Goal: Task Accomplishment & Management: Manage account settings

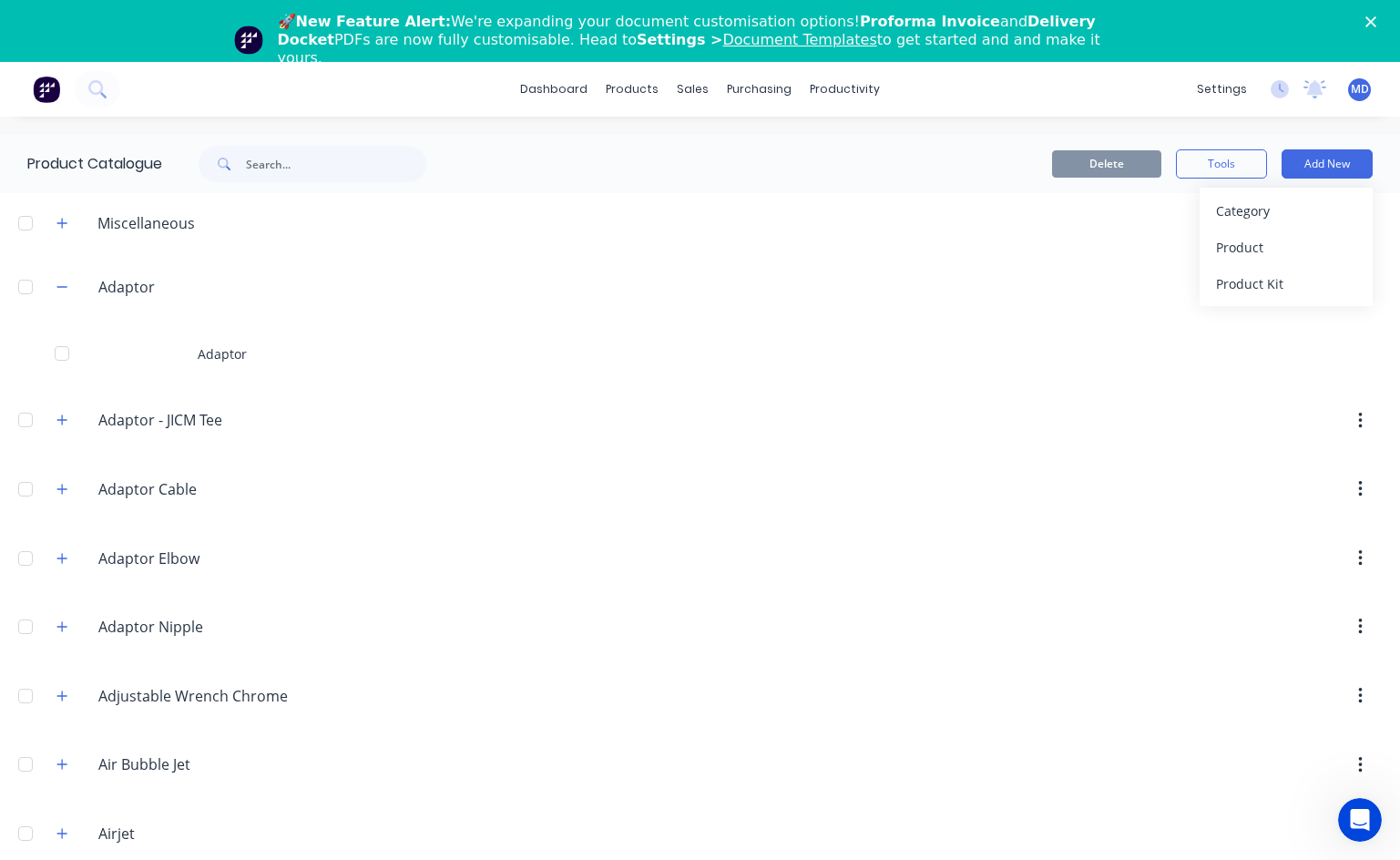
click at [1025, 126] on div "dashboard products sales purchasing productivity dashboard products Product Cat…" at bounding box center [700, 492] width 1400 height 860
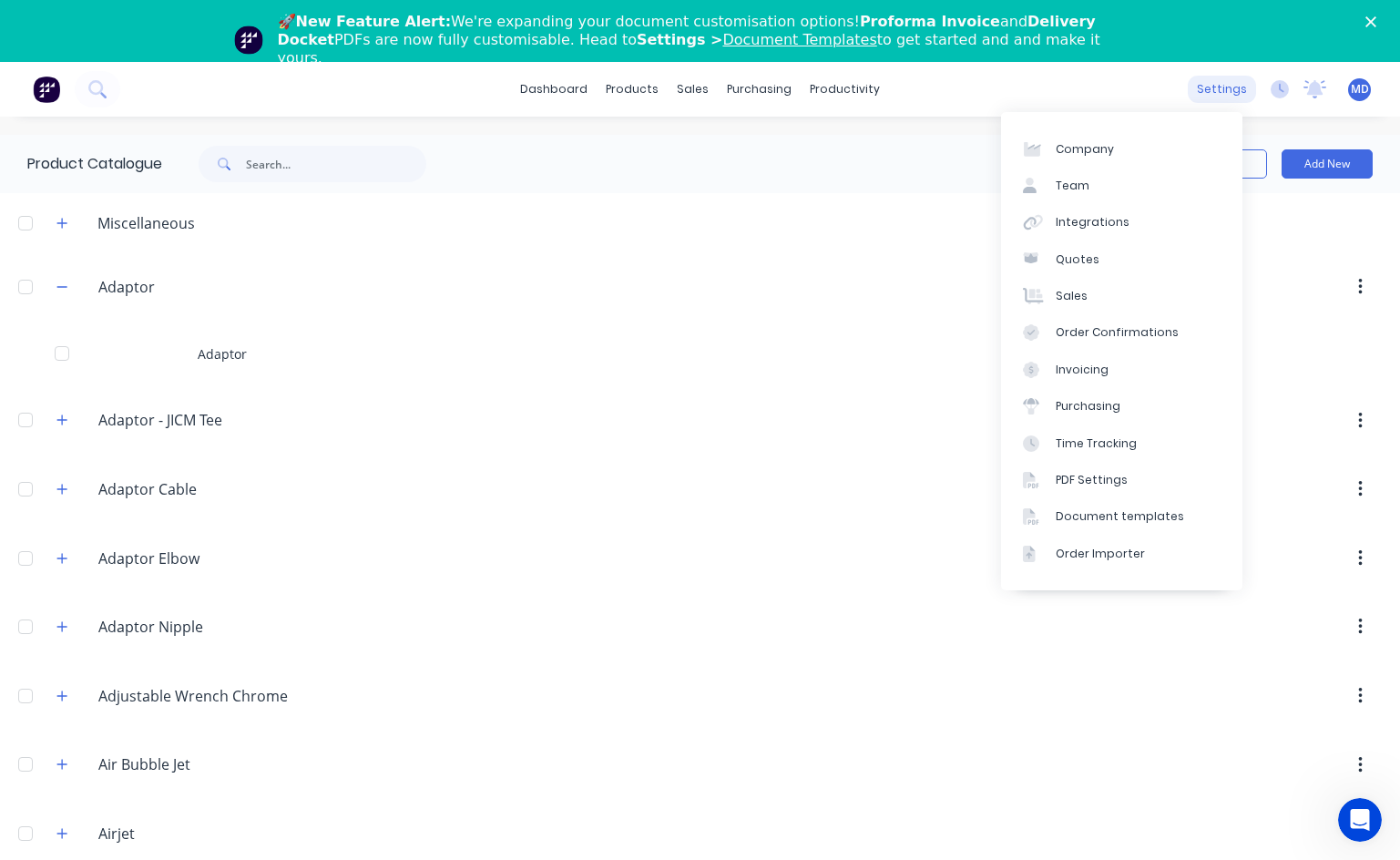
click at [1025, 81] on div "settings" at bounding box center [1222, 89] width 69 height 27
click at [1025, 181] on link "Team" at bounding box center [1121, 185] width 241 height 37
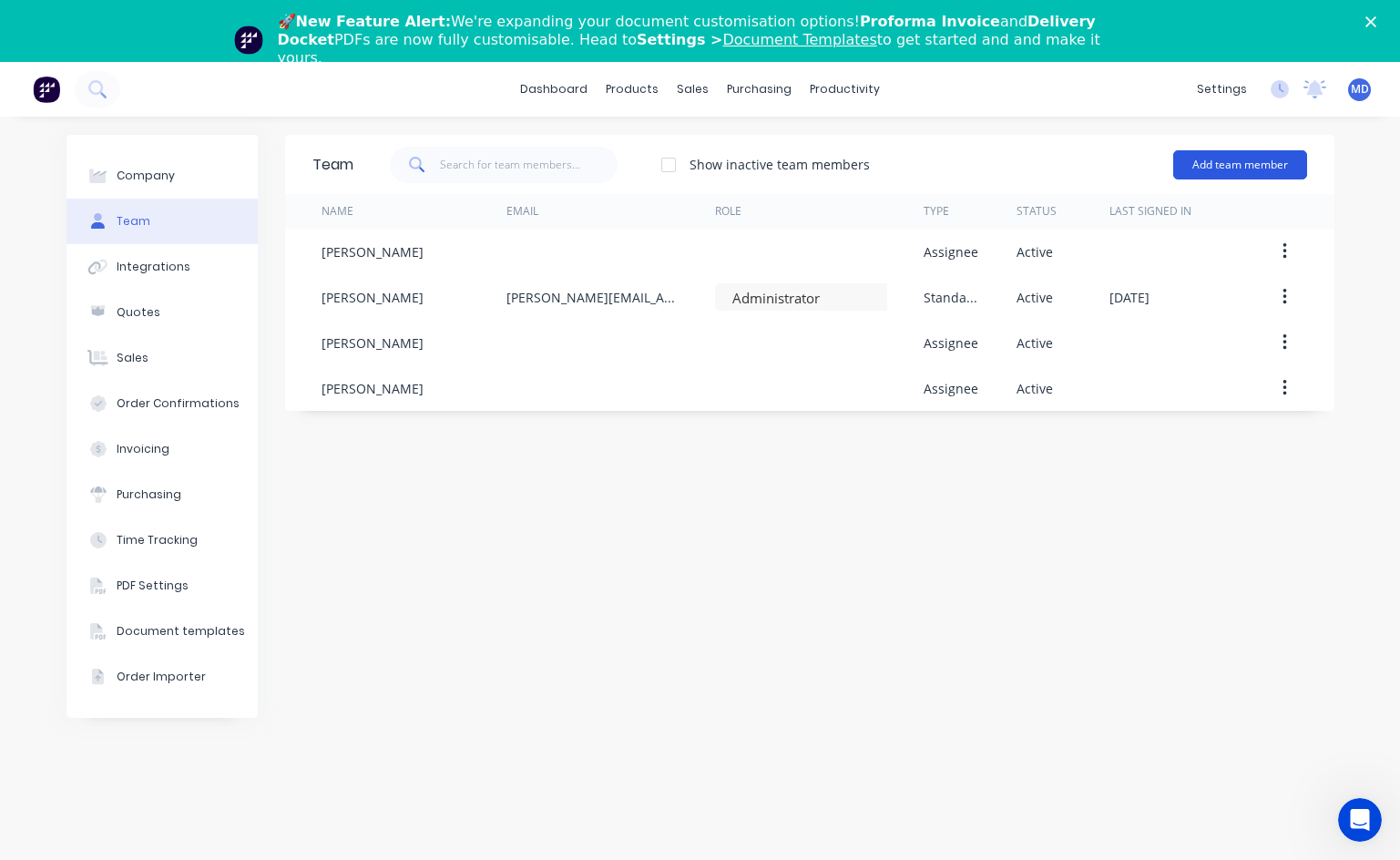
click at [1025, 158] on button "Add team member" at bounding box center [1239, 164] width 134 height 29
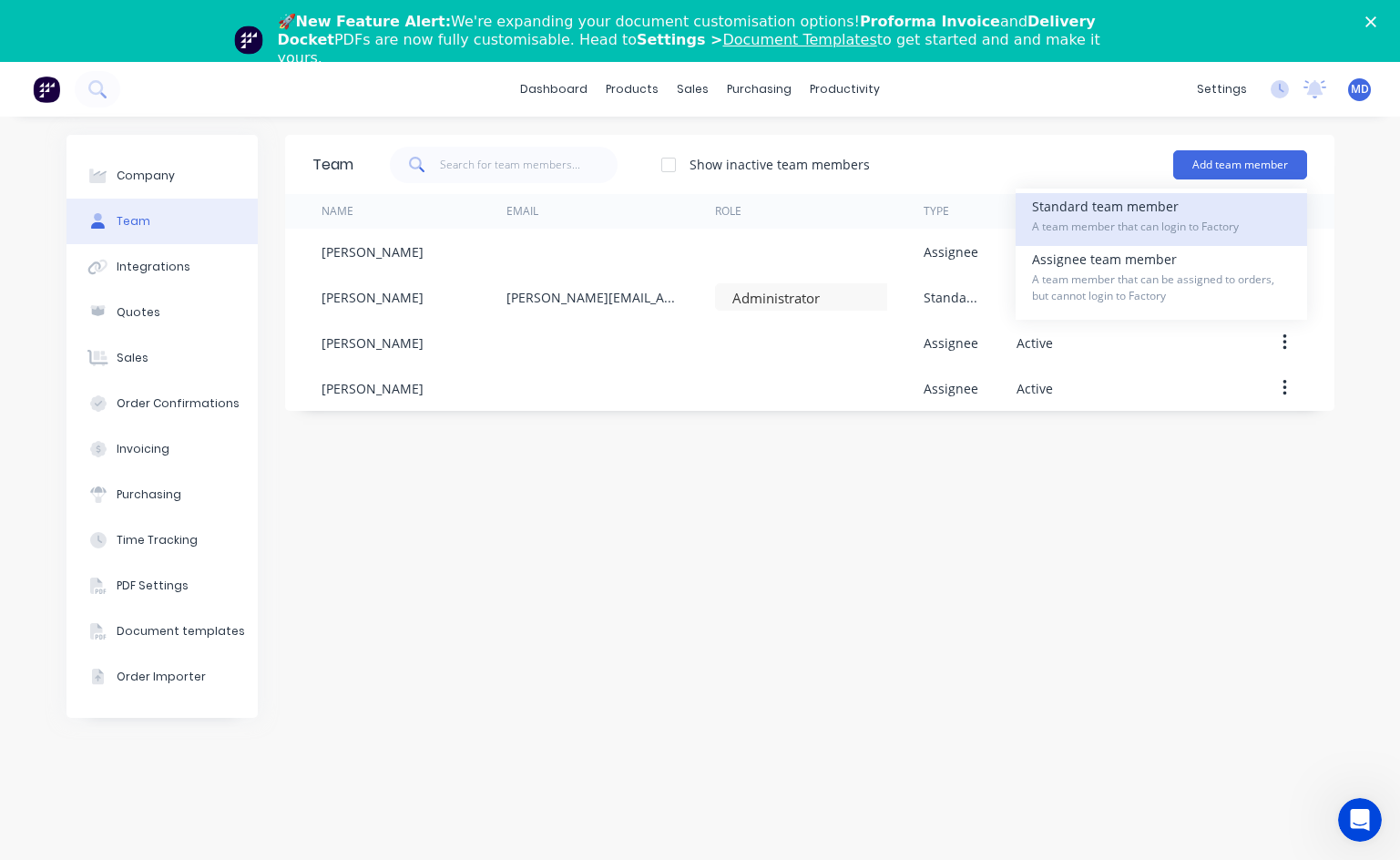
click at [1025, 210] on div "Standard team member A team member that can login to Factory" at bounding box center [1161, 220] width 258 height 53
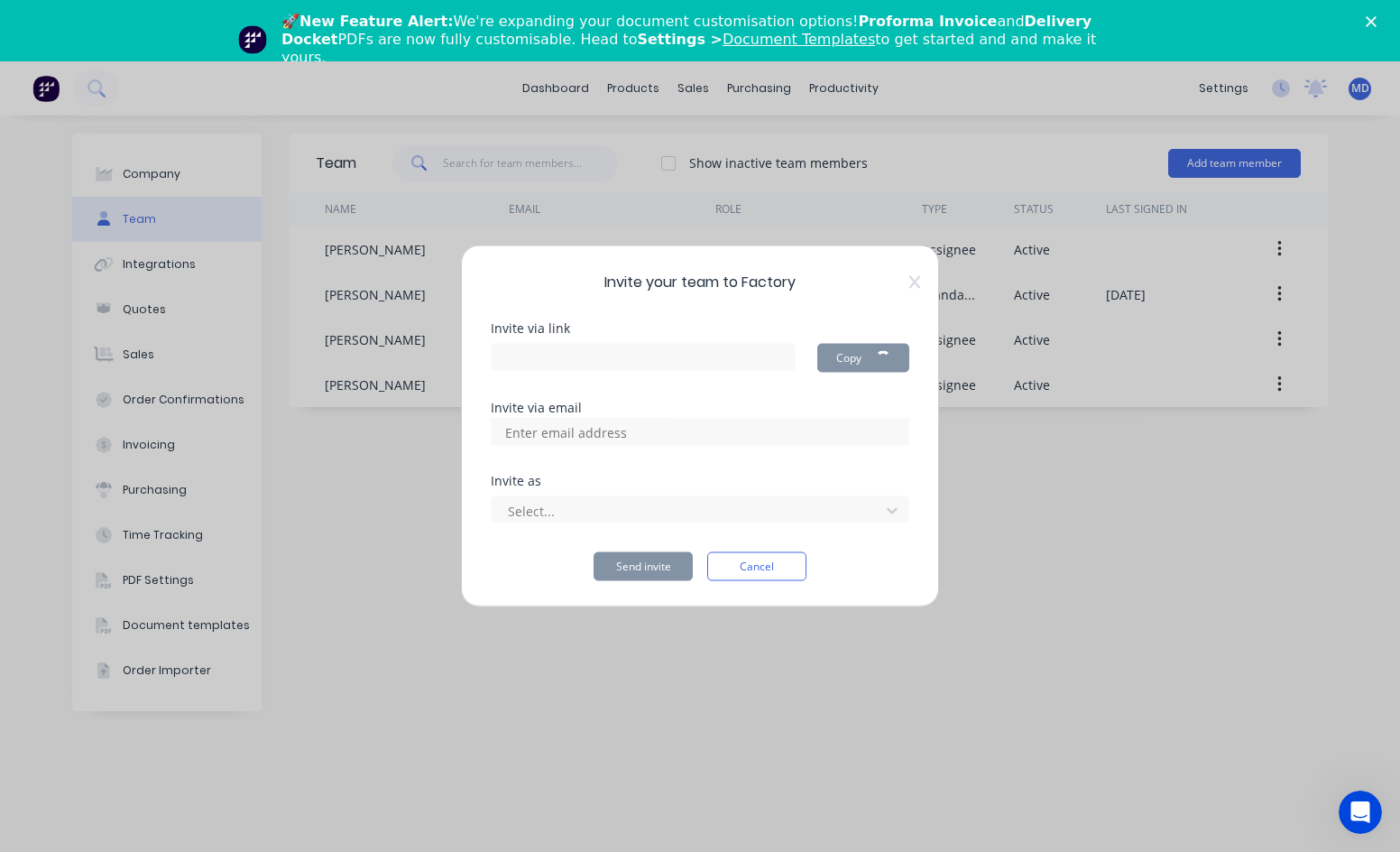
type input "[URL][DOMAIN_NAME]"
click at [745, 431] on div at bounding box center [700, 432] width 419 height 27
click at [599, 434] on input at bounding box center [586, 432] width 180 height 27
type input "k"
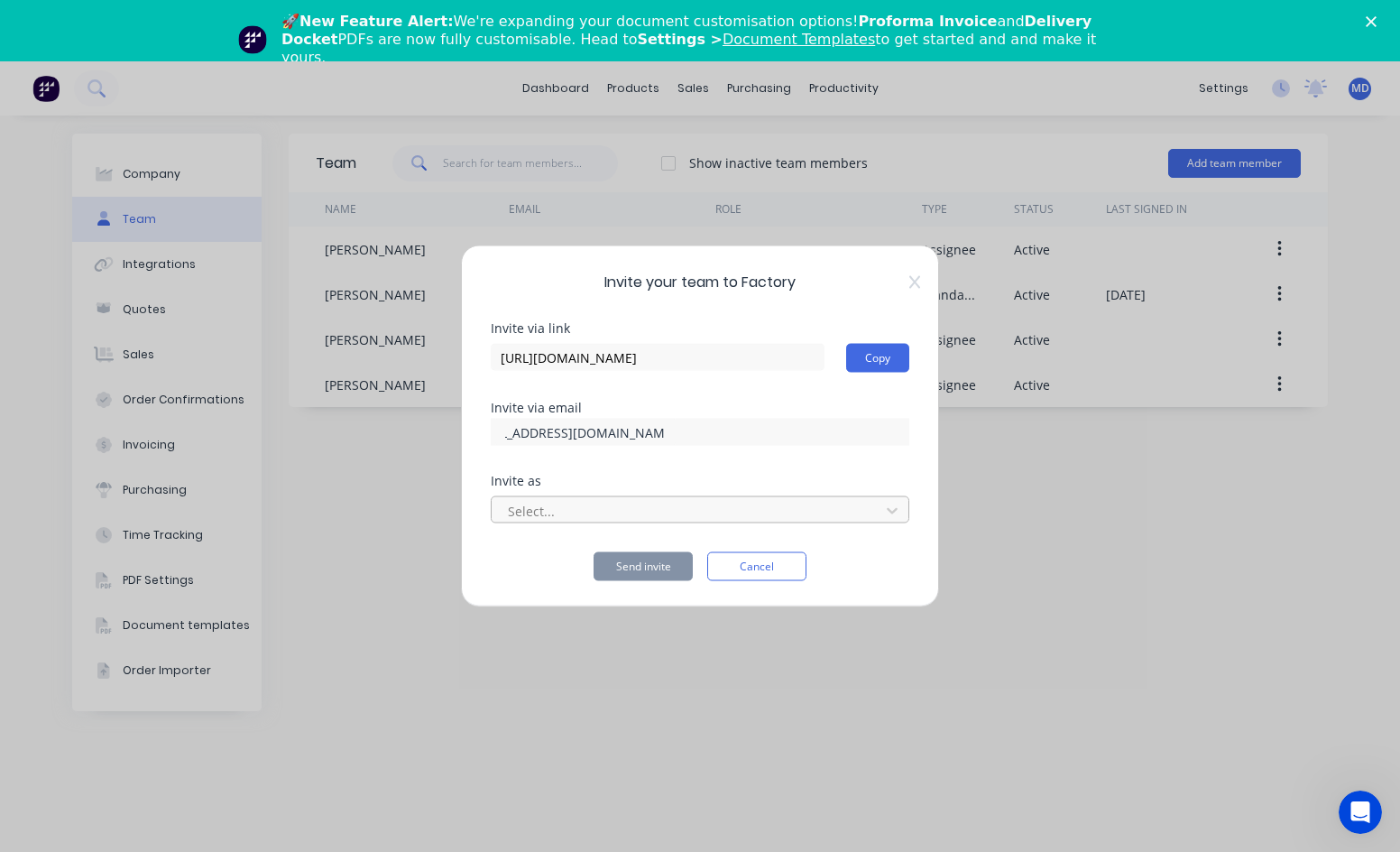
type input "[EMAIL_ADDRESS][DOMAIN_NAME]"
click at [863, 508] on div "Select..." at bounding box center [688, 510] width 376 height 27
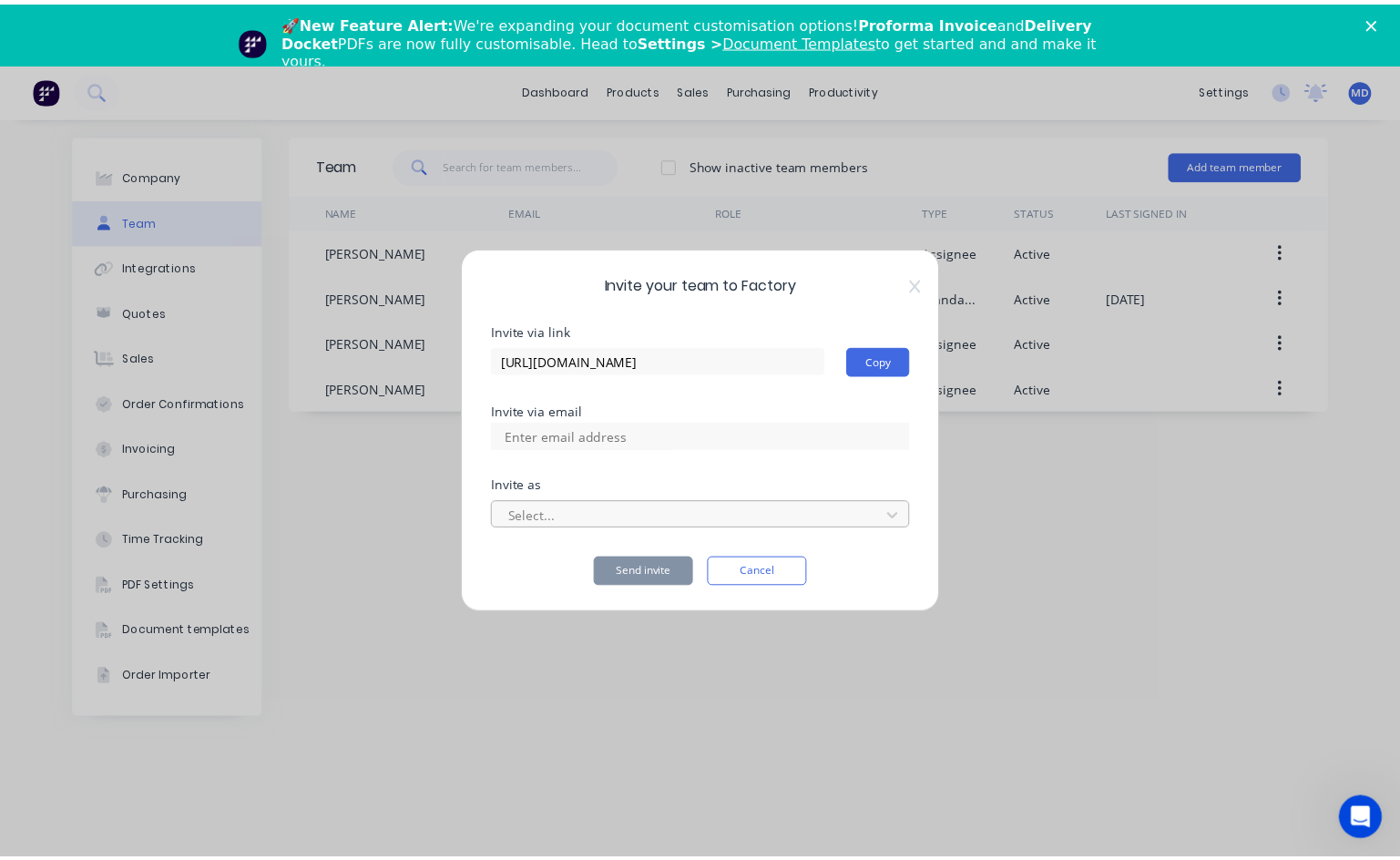
scroll to position [0, 0]
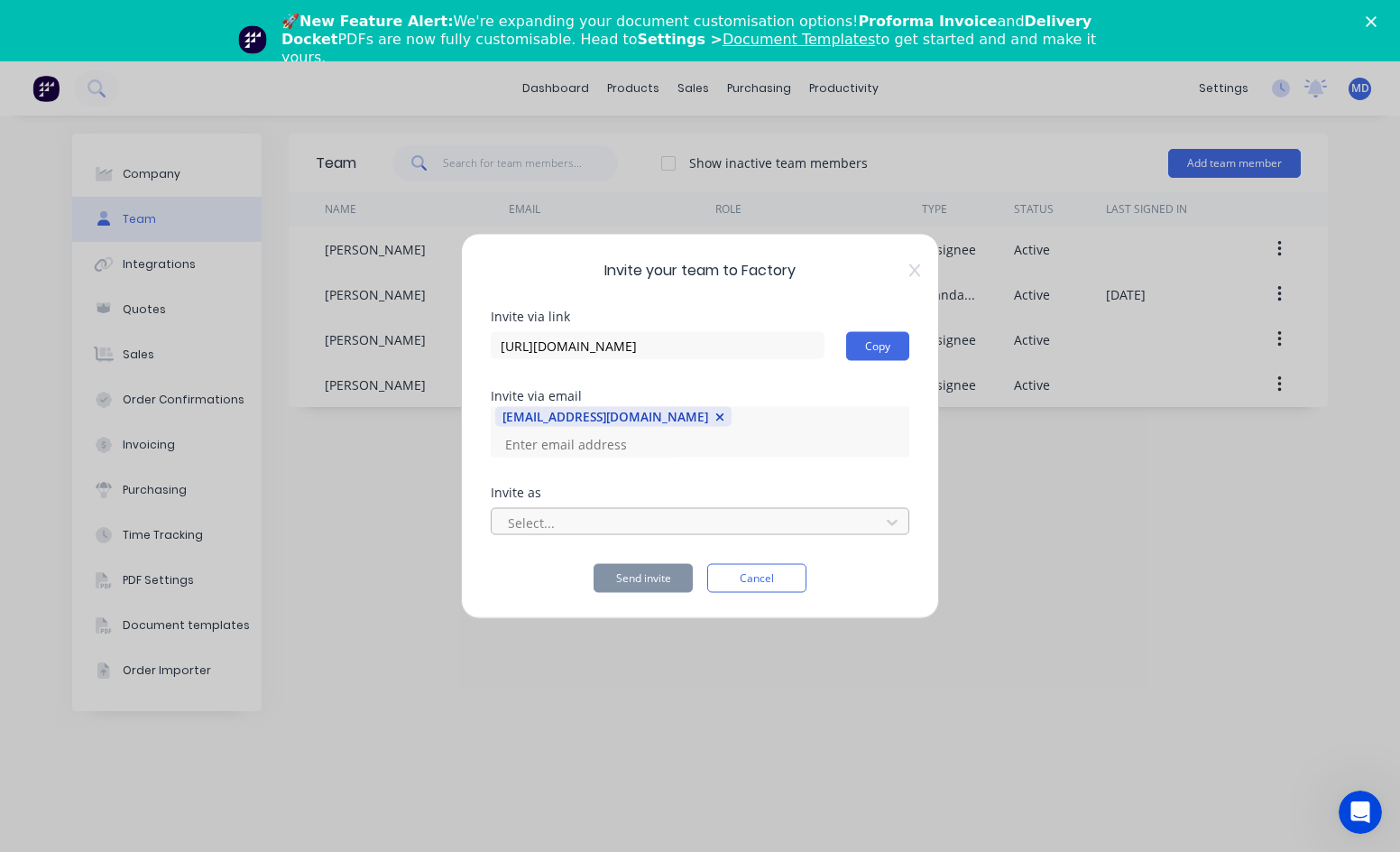
click at [852, 514] on div at bounding box center [688, 522] width 365 height 22
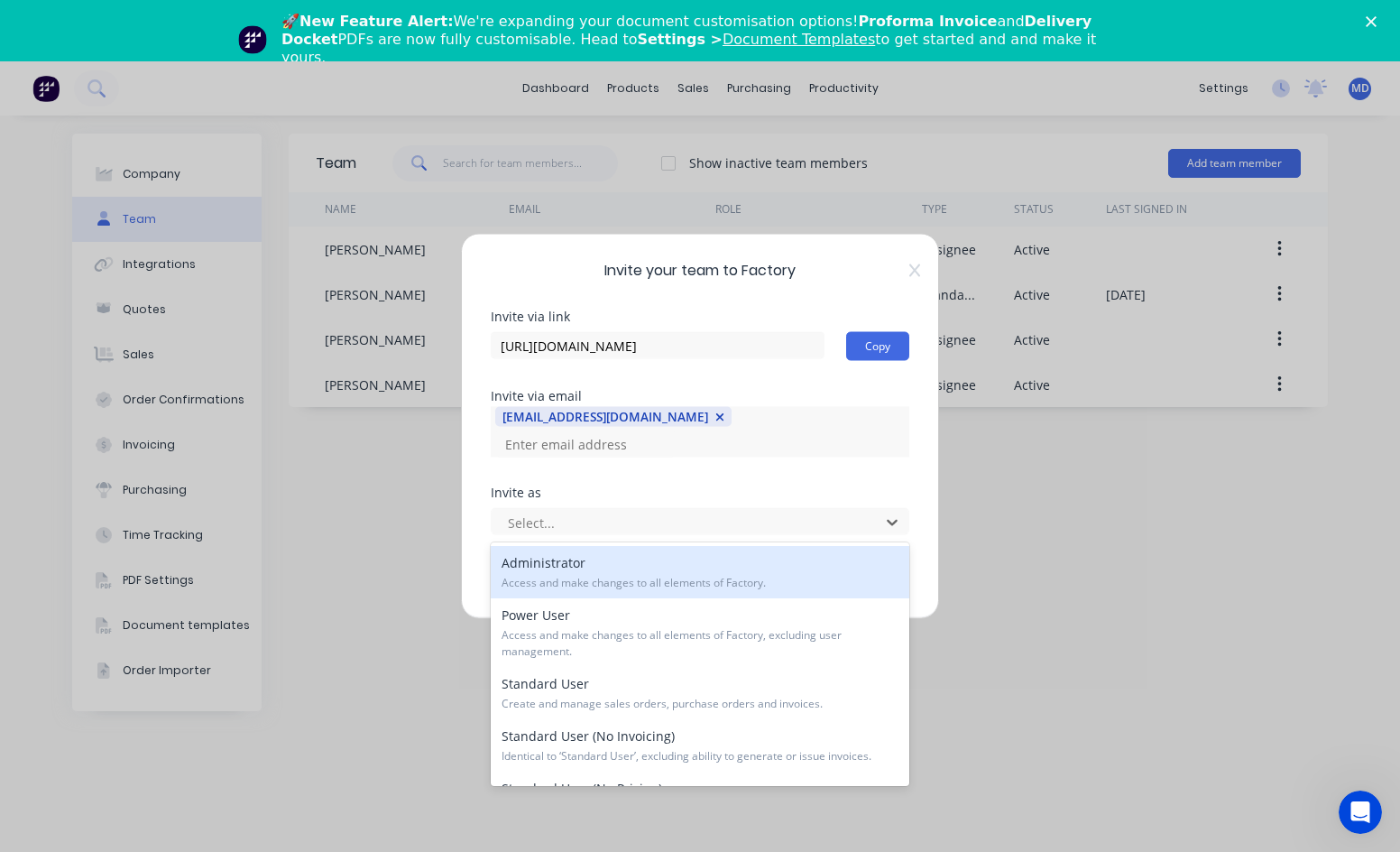
click at [788, 570] on div "Administrator Access and make changes to all elements of Factory." at bounding box center [700, 572] width 419 height 52
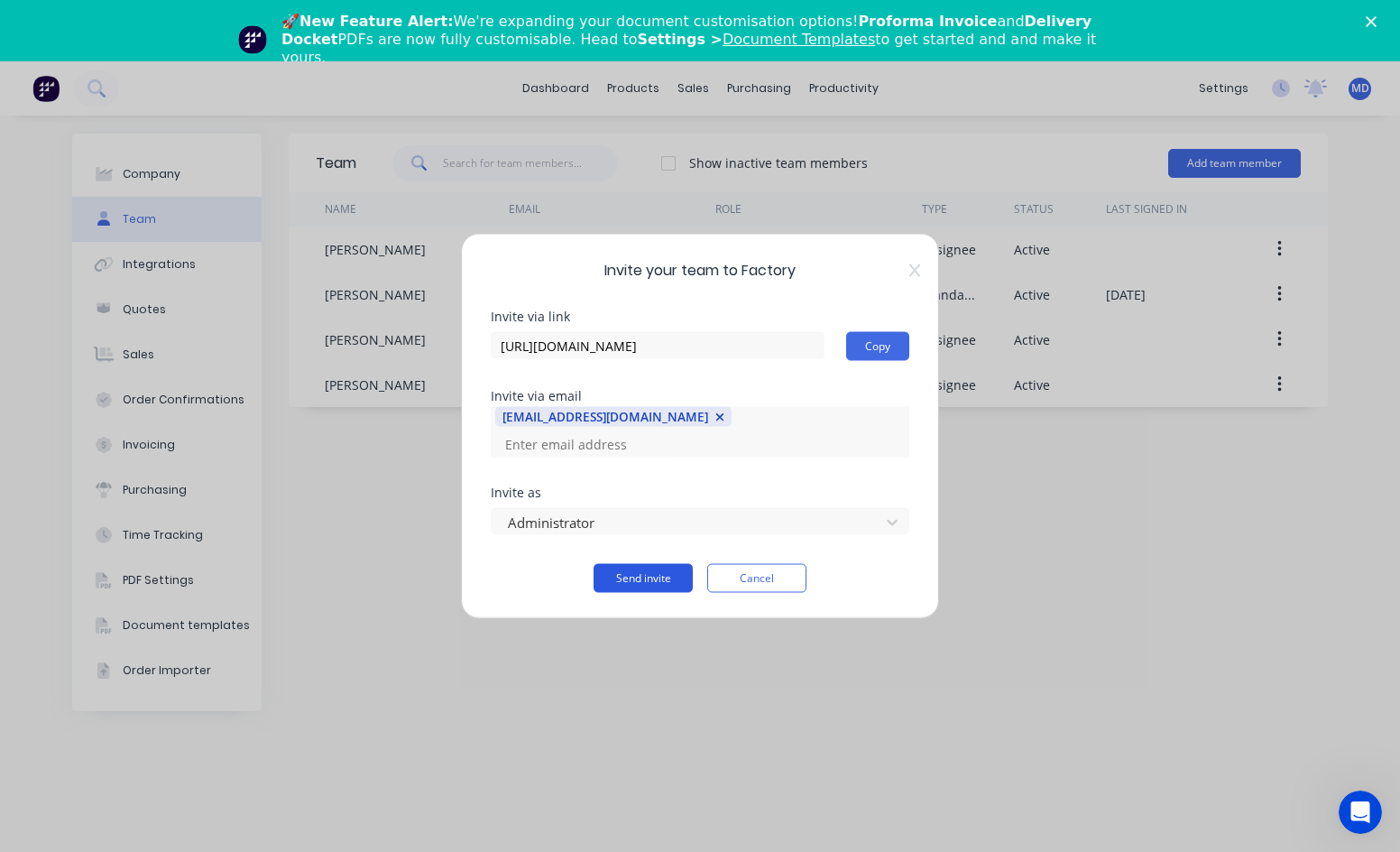
click at [661, 581] on button "Send invite" at bounding box center [643, 578] width 100 height 29
